Goal: Information Seeking & Learning: Learn about a topic

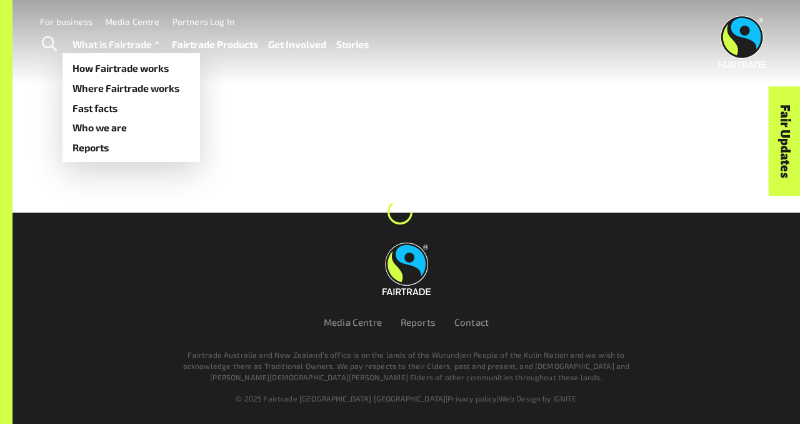
click at [113, 44] on link "What is Fairtrade" at bounding box center [117, 44] width 90 height 17
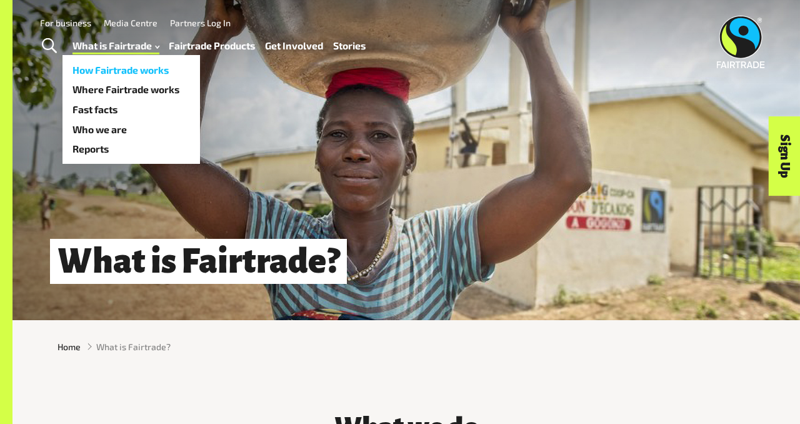
click at [121, 64] on link "How Fairtrade works" at bounding box center [130, 70] width 137 height 20
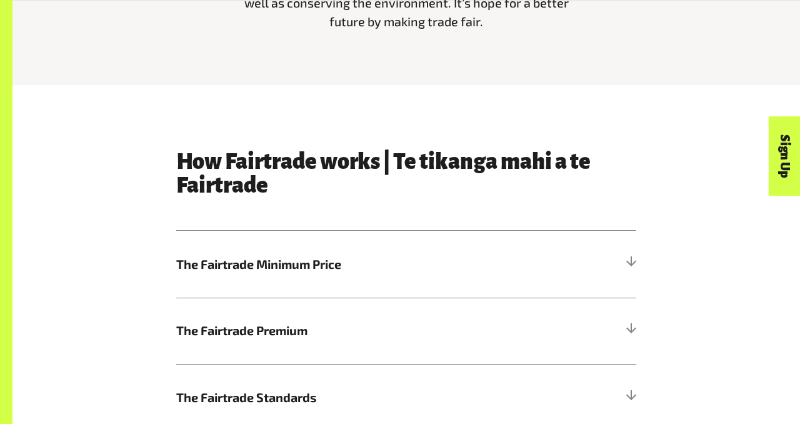
scroll to position [512, 0]
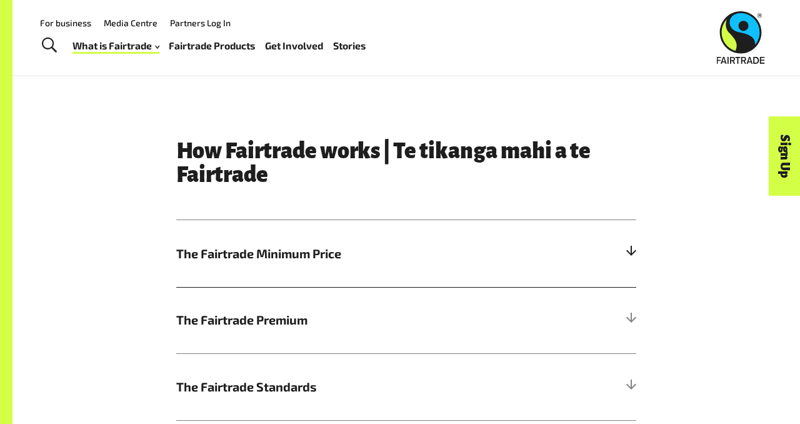
click at [246, 251] on span "The Fairtrade Minimum Price" at bounding box center [348, 253] width 345 height 19
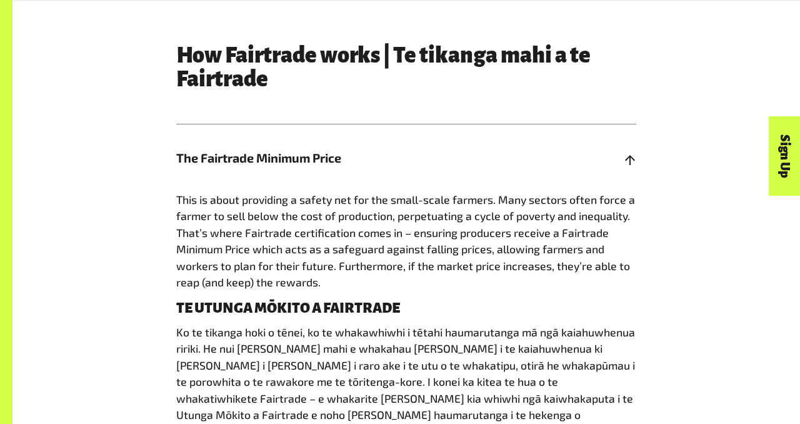
scroll to position [608, 0]
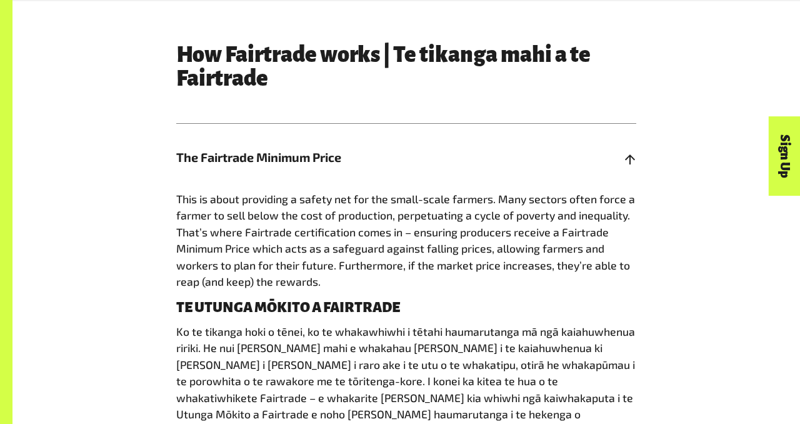
drag, startPoint x: 258, startPoint y: 233, endPoint x: 342, endPoint y: 285, distance: 98.5
click at [342, 285] on p "This is about providing a safety net for the small-scale farmers. Many sectors …" at bounding box center [406, 240] width 460 height 99
drag, startPoint x: 356, startPoint y: 279, endPoint x: 184, endPoint y: 260, distance: 172.9
click at [184, 260] on p "This is about providing a safety net for the small-scale farmers. Many sectors …" at bounding box center [406, 240] width 460 height 99
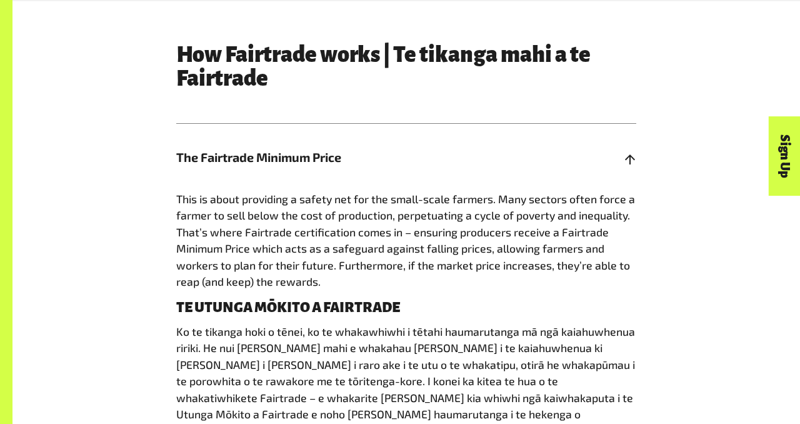
click at [184, 260] on span "This is about providing a safety net for the small-scale farmers. Many sectors …" at bounding box center [405, 240] width 459 height 96
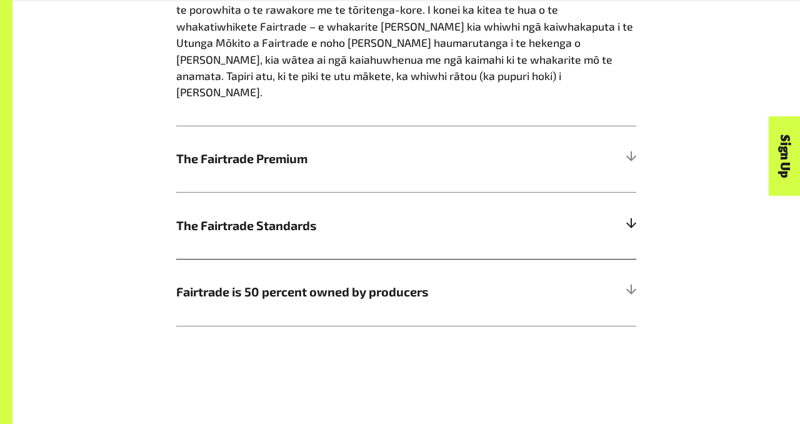
scroll to position [989, 0]
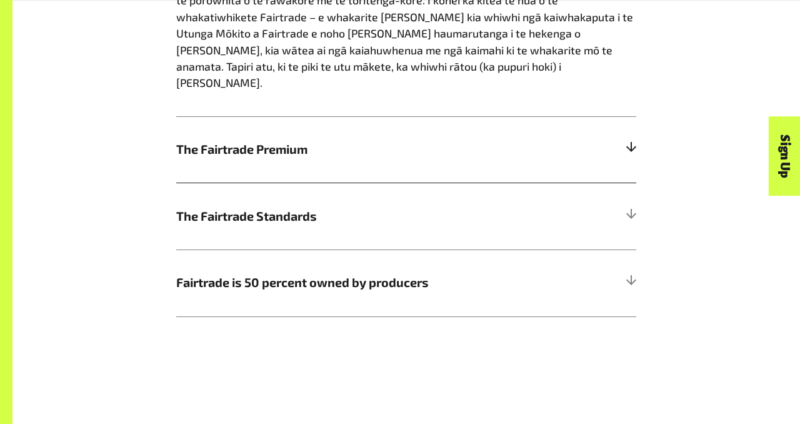
click at [239, 131] on h5 "The Fairtrade Premium" at bounding box center [406, 149] width 460 height 67
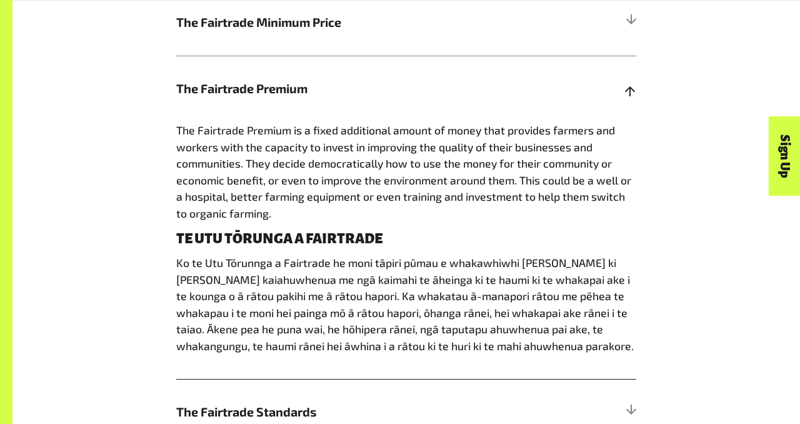
scroll to position [927, 0]
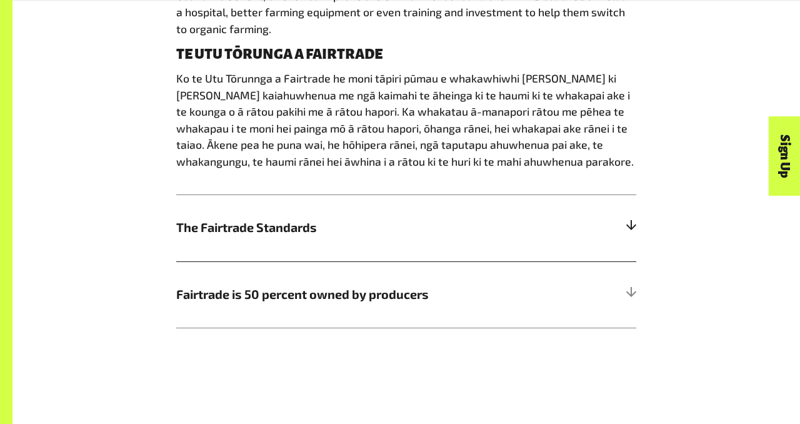
click at [414, 226] on span "The Fairtrade Standards" at bounding box center [348, 227] width 345 height 19
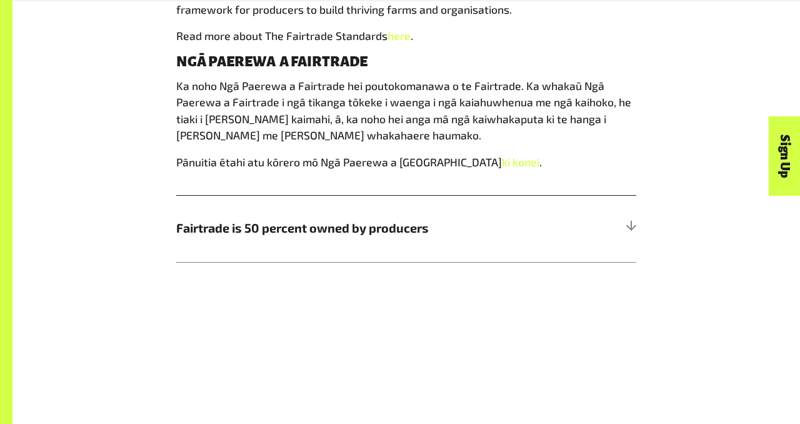
scroll to position [985, 0]
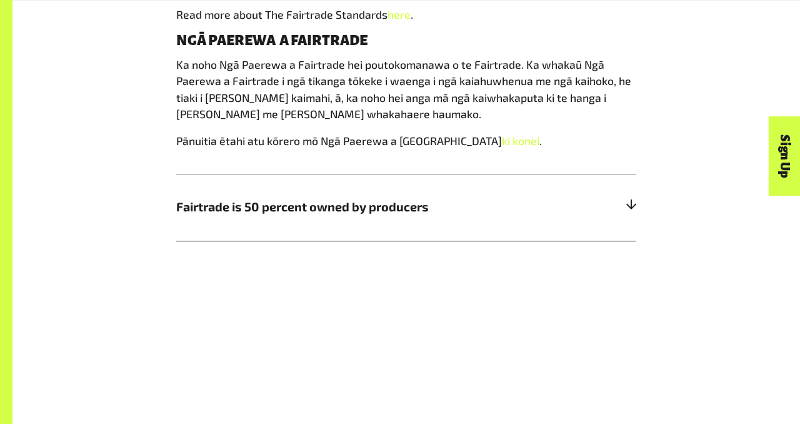
click at [452, 209] on span "Fairtrade is 50 percent owned by producers" at bounding box center [348, 206] width 345 height 19
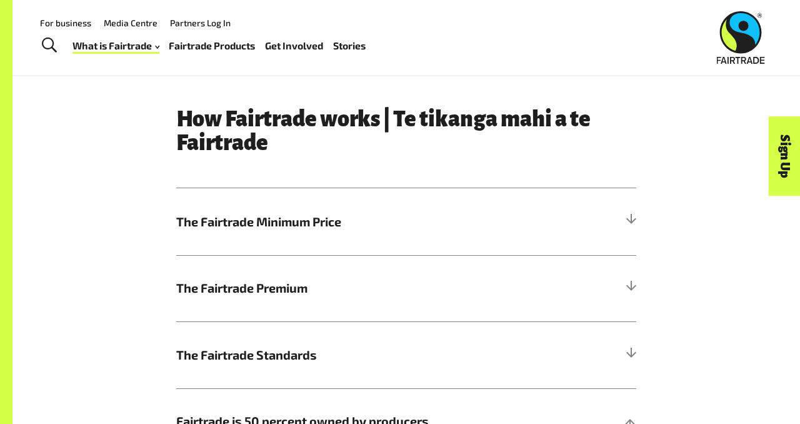
scroll to position [509, 0]
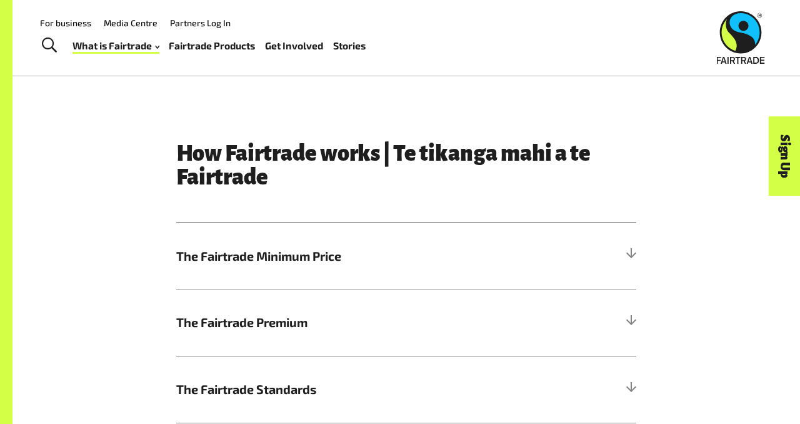
click at [202, 42] on link "Fairtrade Products" at bounding box center [212, 45] width 86 height 17
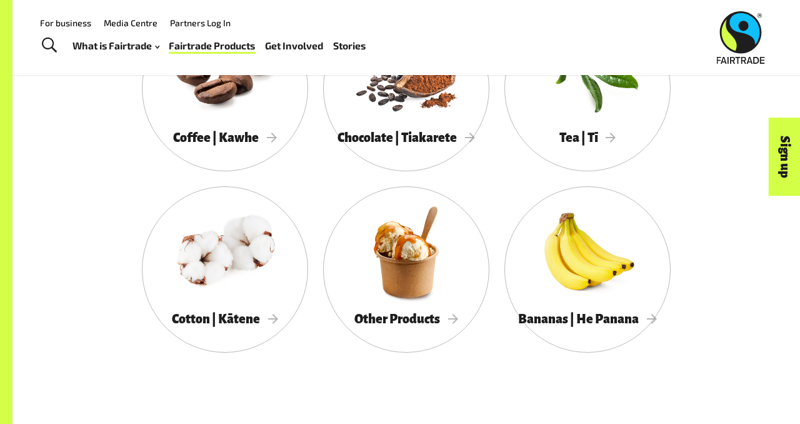
scroll to position [701, 0]
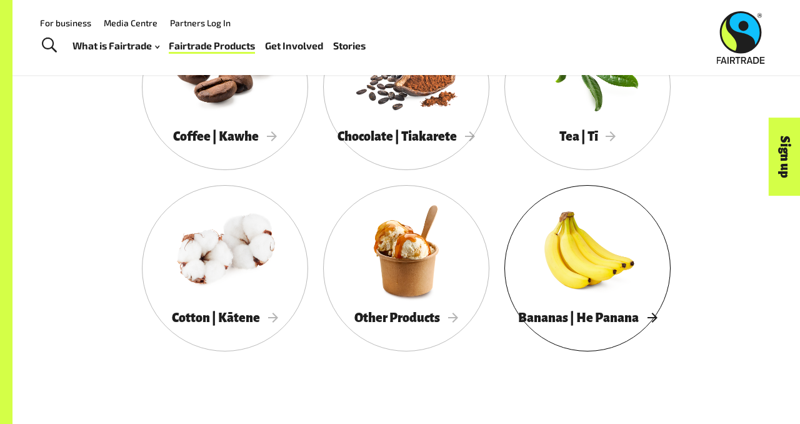
click at [550, 264] on div at bounding box center [587, 251] width 166 height 108
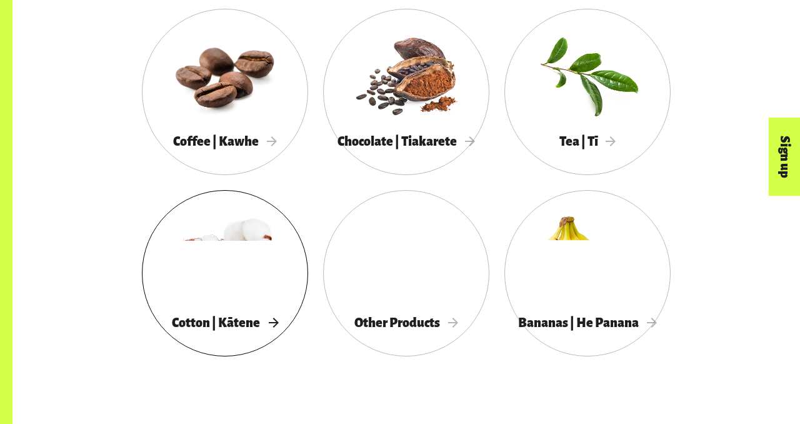
scroll to position [701, 0]
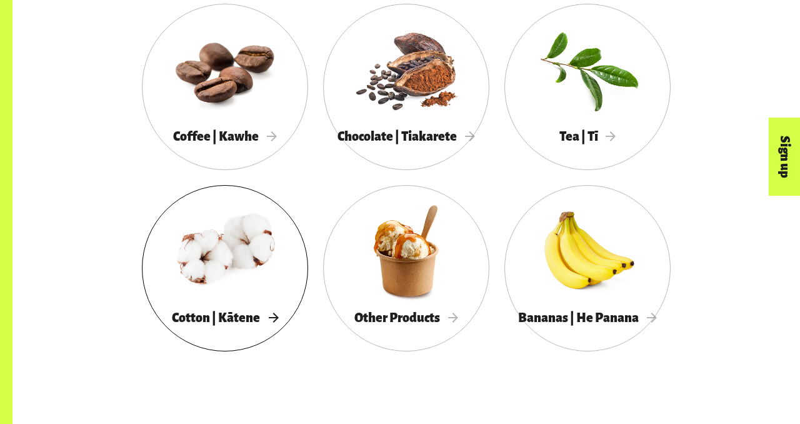
click at [225, 301] on div at bounding box center [225, 251] width 166 height 108
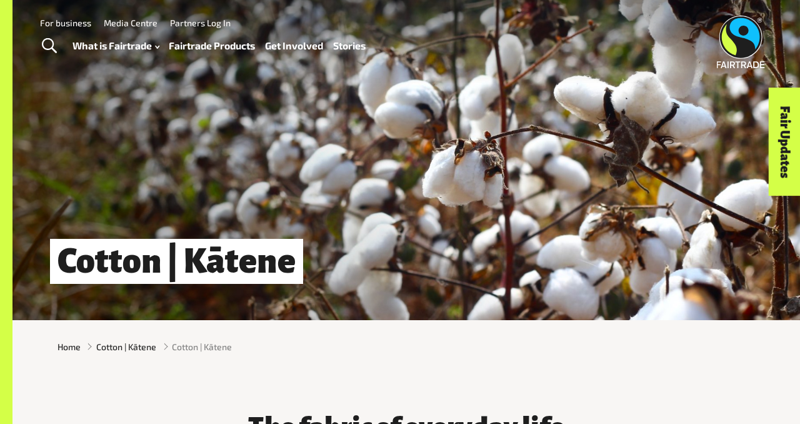
click at [193, 45] on link "Fairtrade Products" at bounding box center [212, 45] width 86 height 17
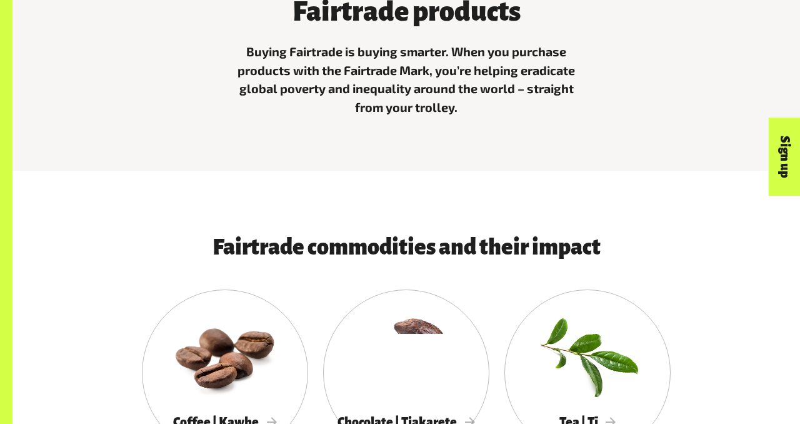
scroll to position [532, 0]
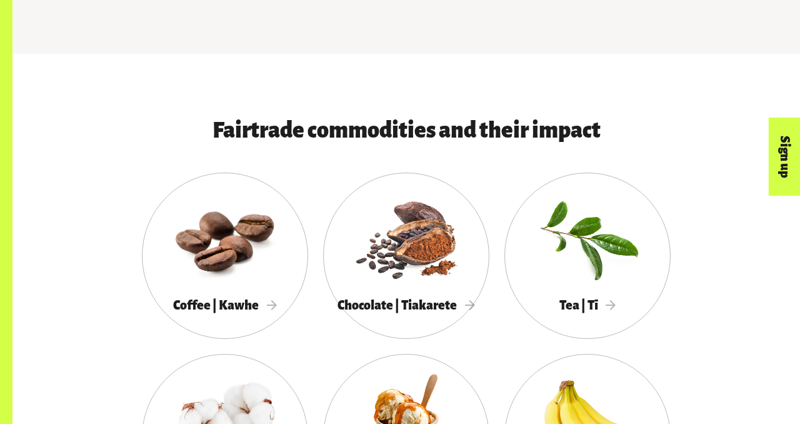
click at [217, 244] on div at bounding box center [225, 238] width 166 height 108
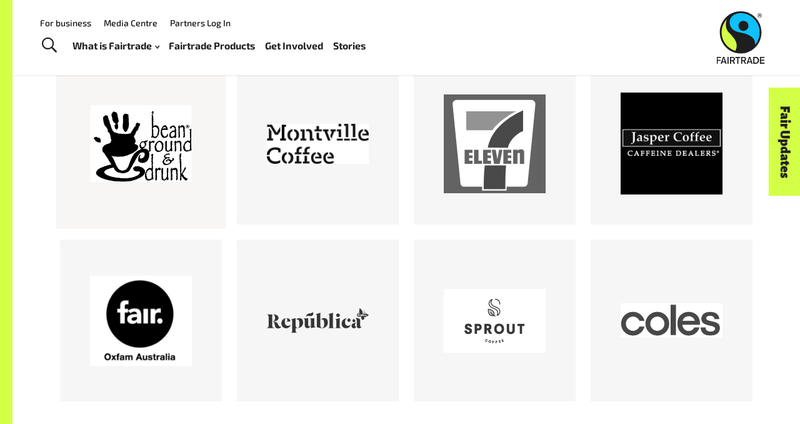
scroll to position [1044, 0]
click at [221, 44] on link "Fairtrade Products" at bounding box center [212, 45] width 86 height 17
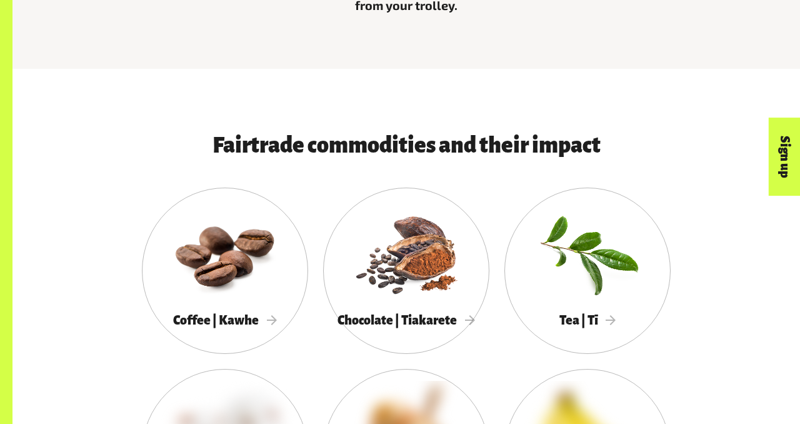
scroll to position [655, 0]
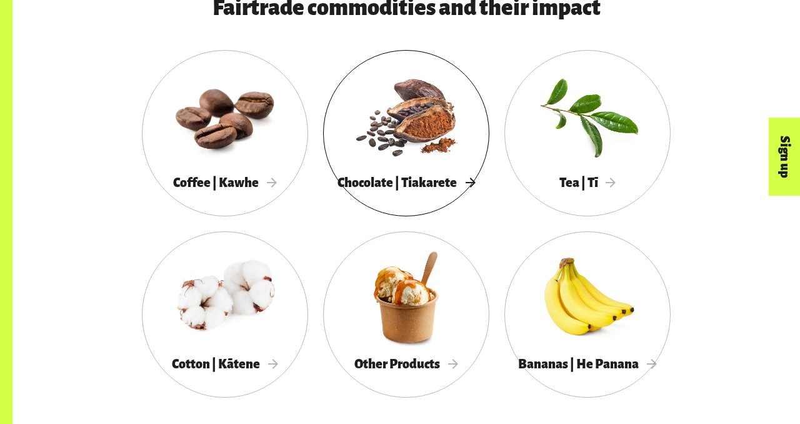
click at [386, 149] on div at bounding box center [406, 116] width 166 height 108
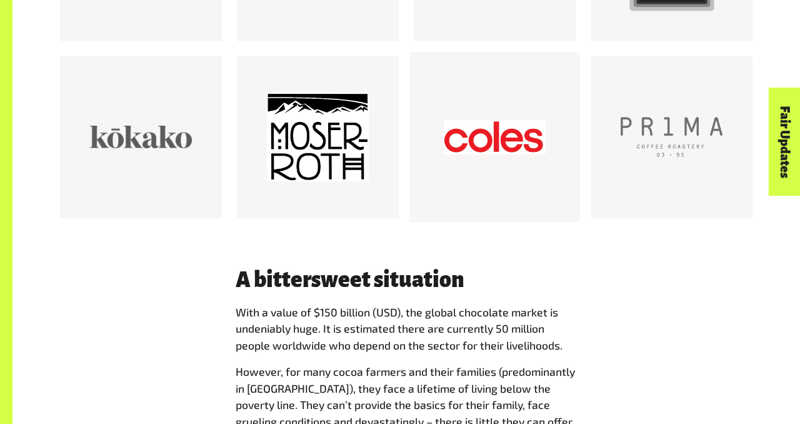
scroll to position [880, 0]
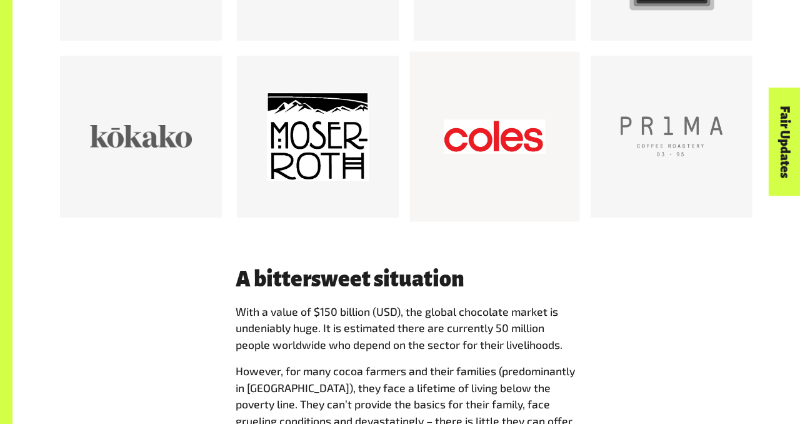
click at [521, 137] on div at bounding box center [495, 137] width 102 height 102
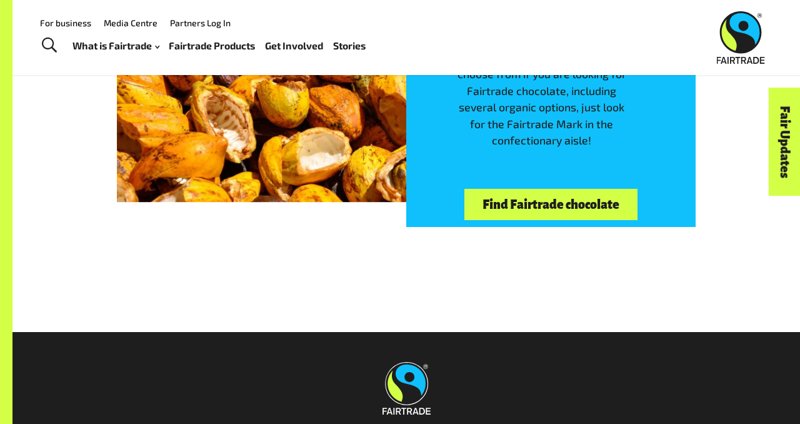
scroll to position [2666, 0]
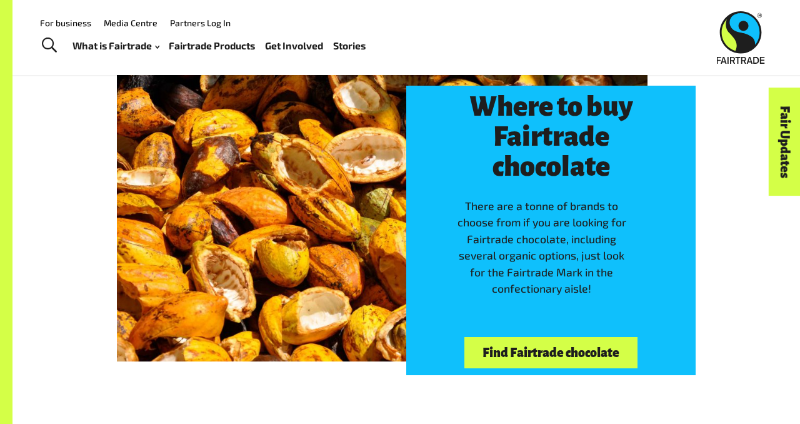
click at [520, 337] on link "Find Fairtrade chocolate" at bounding box center [550, 353] width 172 height 32
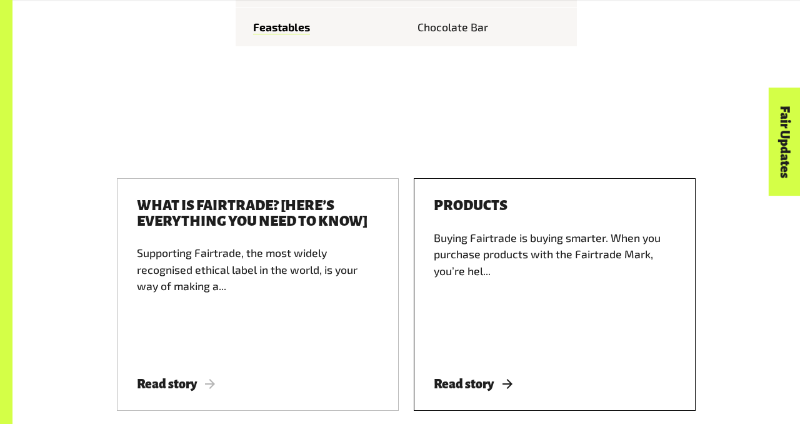
scroll to position [1841, 0]
